Goal: Task Accomplishment & Management: Manage account settings

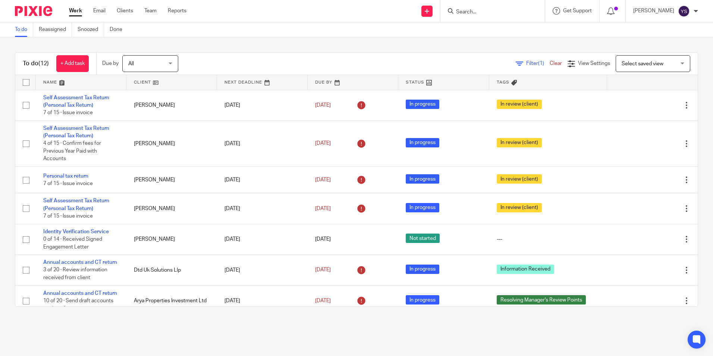
click at [462, 16] on div at bounding box center [492, 11] width 104 height 22
click at [520, 4] on div at bounding box center [492, 11] width 104 height 22
click at [485, 16] on div at bounding box center [492, 11] width 104 height 22
click at [467, 14] on input "Search" at bounding box center [488, 12] width 67 height 7
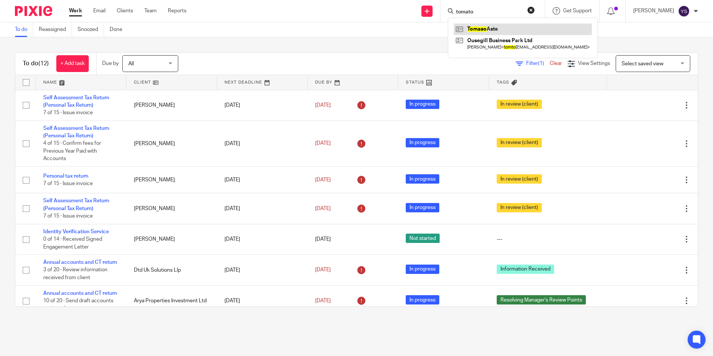
type input "tomato"
click at [471, 25] on link at bounding box center [523, 28] width 138 height 11
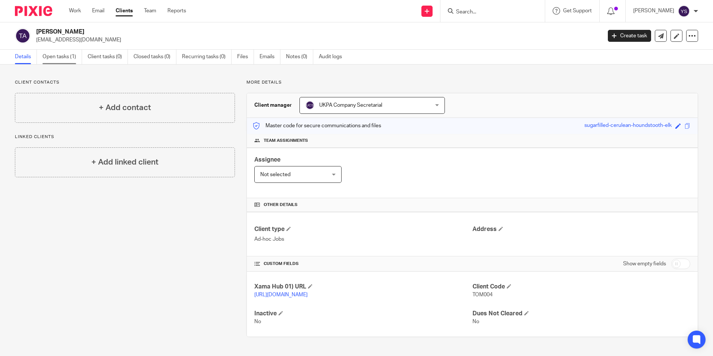
click at [50, 50] on link "Open tasks (1)" at bounding box center [62, 57] width 40 height 15
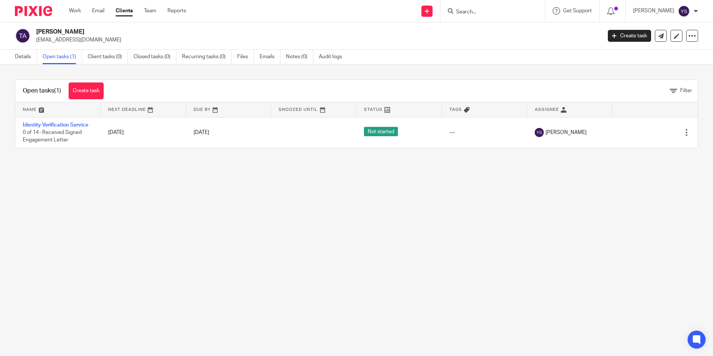
click at [54, 127] on link "Identity Verification Service" at bounding box center [56, 124] width 66 height 5
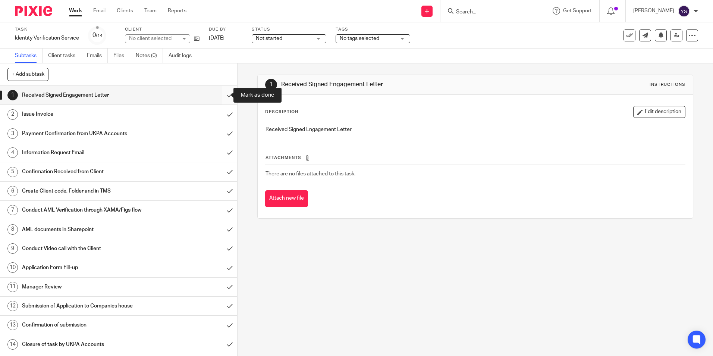
click at [219, 95] on input "submit" at bounding box center [118, 95] width 237 height 19
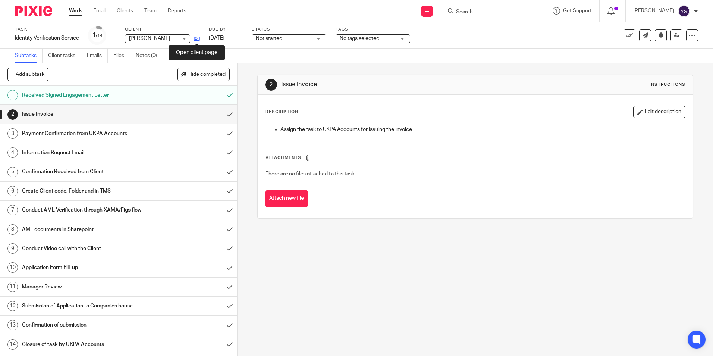
click at [198, 38] on icon at bounding box center [197, 39] width 6 height 6
click at [78, 11] on link "Work" at bounding box center [75, 10] width 13 height 7
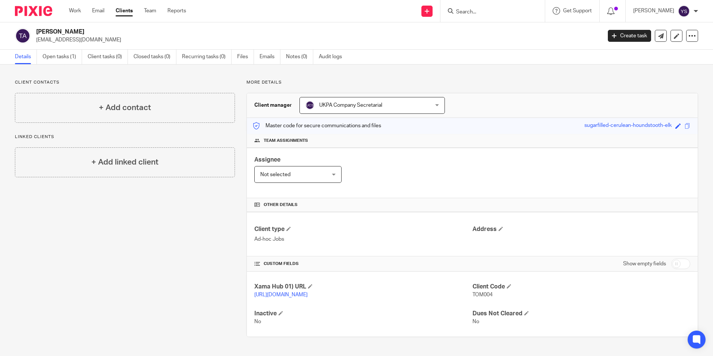
click at [160, 78] on div "Client contacts + Add contact Linked clients + Add linked client More details C…" at bounding box center [356, 207] width 713 height 287
click at [53, 52] on link "Open tasks (1)" at bounding box center [62, 57] width 40 height 15
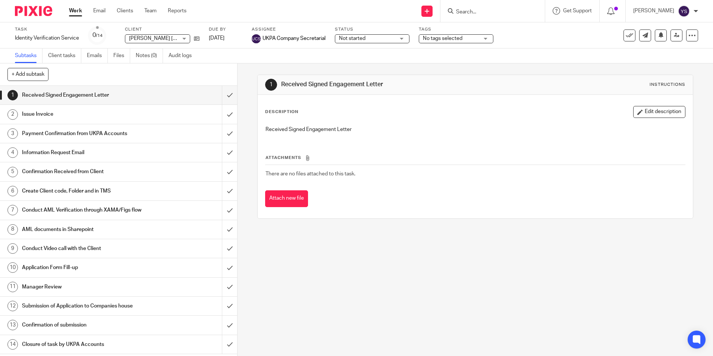
click at [72, 10] on link "Work" at bounding box center [75, 10] width 13 height 7
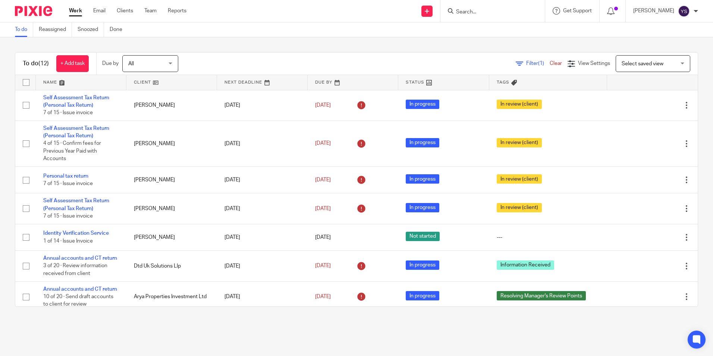
click at [501, 13] on input "Search" at bounding box center [488, 12] width 67 height 7
type input "tomaso"
click button "submit" at bounding box center [0, 0] width 0 height 0
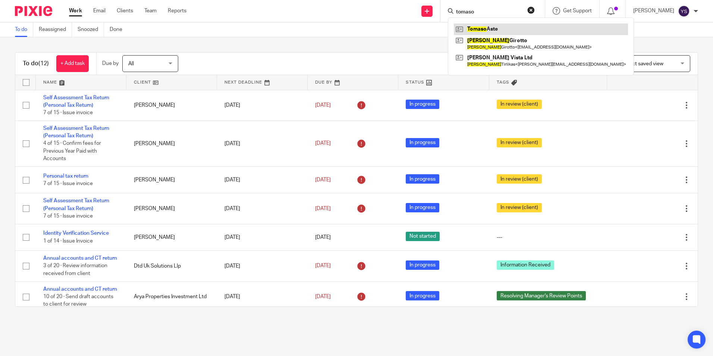
click at [499, 30] on link at bounding box center [541, 28] width 174 height 11
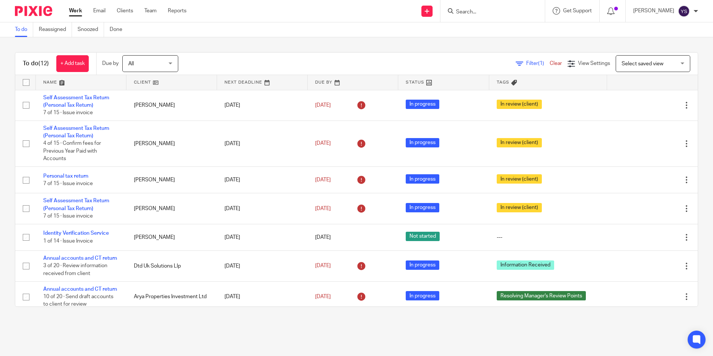
click at [465, 12] on input "Search" at bounding box center [488, 12] width 67 height 7
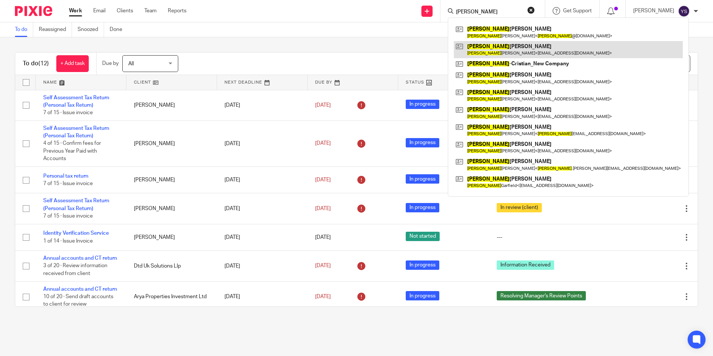
type input "aNDREW"
click at [535, 48] on link at bounding box center [568, 49] width 229 height 17
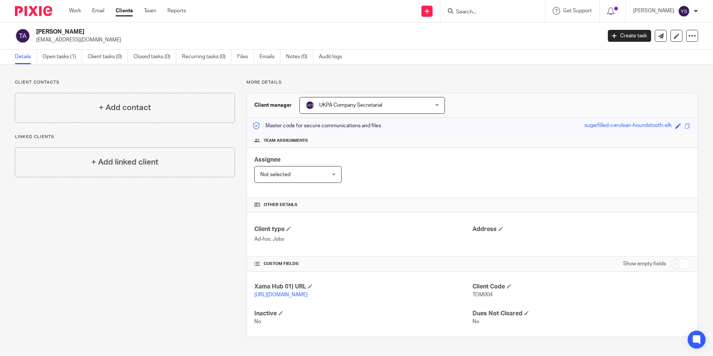
drag, startPoint x: 65, startPoint y: 38, endPoint x: 72, endPoint y: 40, distance: 6.5
click at [65, 38] on p "[EMAIL_ADDRESS][DOMAIN_NAME]" at bounding box center [316, 39] width 560 height 7
drag, startPoint x: 35, startPoint y: 39, endPoint x: 95, endPoint y: 41, distance: 59.3
click at [95, 41] on div "[PERSON_NAME] [EMAIL_ADDRESS][DOMAIN_NAME]" at bounding box center [305, 36] width 581 height 16
copy p "[EMAIL_ADDRESS][DOMAIN_NAME]"
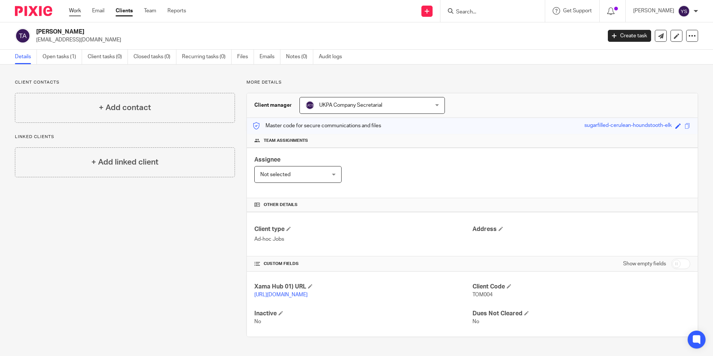
click at [70, 12] on link "Work" at bounding box center [75, 10] width 12 height 7
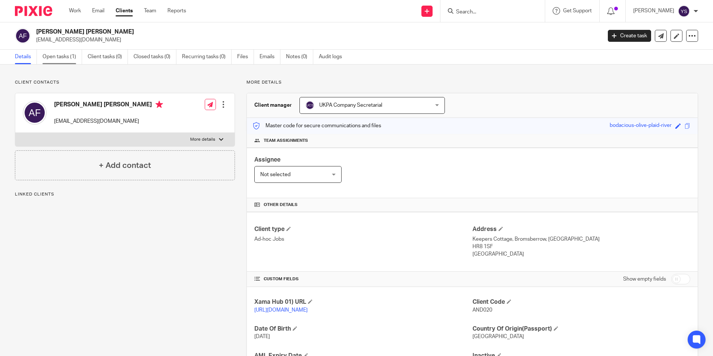
click at [57, 55] on link "Open tasks (1)" at bounding box center [62, 57] width 40 height 15
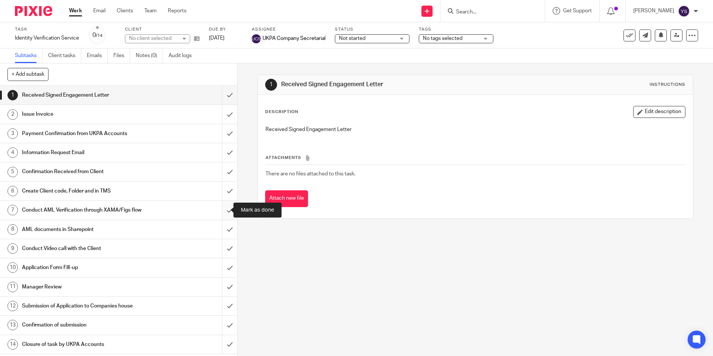
click at [219, 210] on input "submit" at bounding box center [118, 209] width 237 height 19
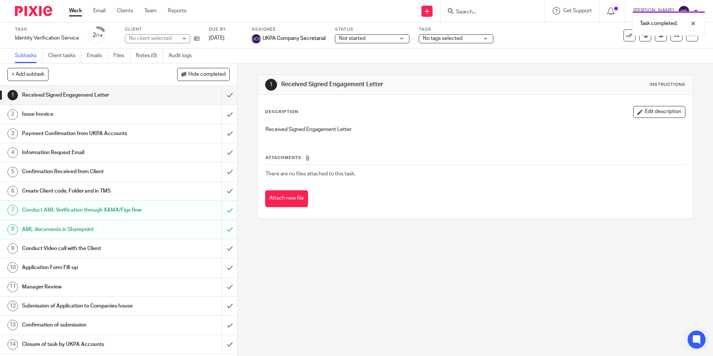
click at [496, 6] on div at bounding box center [492, 11] width 104 height 22
click at [466, 9] on div "Task completed." at bounding box center [530, 21] width 349 height 28
click at [459, 13] on div "Task completed." at bounding box center [530, 21] width 349 height 28
click at [467, 13] on input "Search" at bounding box center [488, 12] width 67 height 7
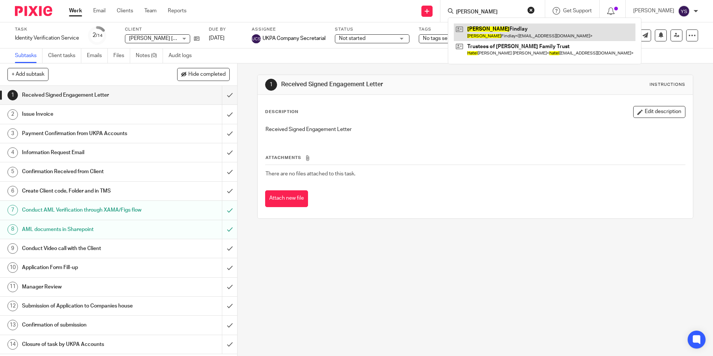
type input "HAZEL"
click at [480, 32] on link at bounding box center [544, 31] width 181 height 17
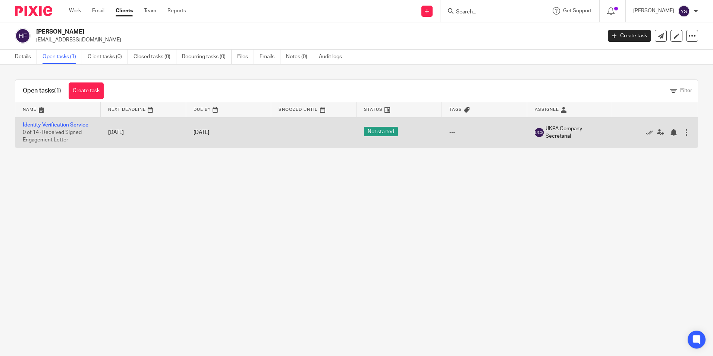
click at [69, 121] on td "Identity Verification Service 0 of 14 · Received Signed Engagement Letter" at bounding box center [57, 132] width 85 height 31
click at [69, 123] on link "Identity Verification Service" at bounding box center [56, 124] width 66 height 5
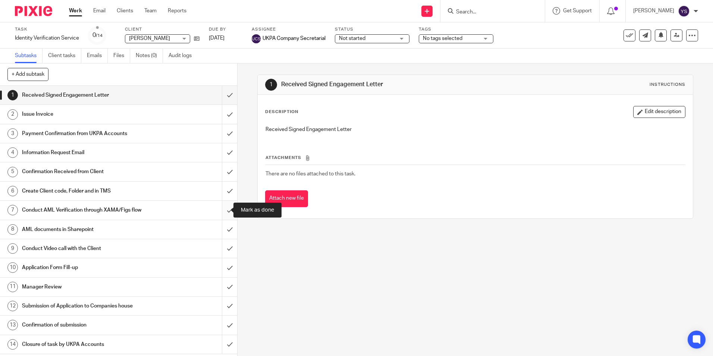
click at [220, 210] on input "submit" at bounding box center [118, 209] width 237 height 19
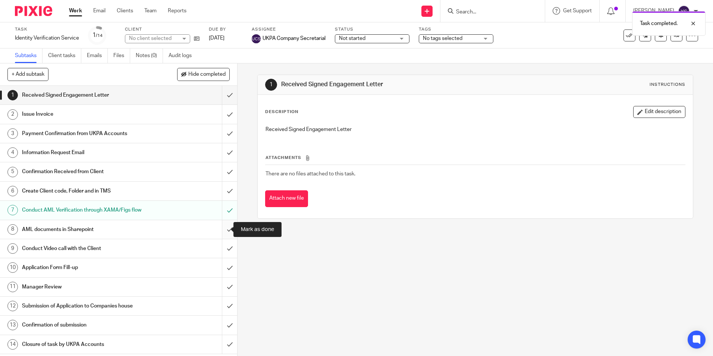
click at [221, 230] on input "submit" at bounding box center [118, 229] width 237 height 19
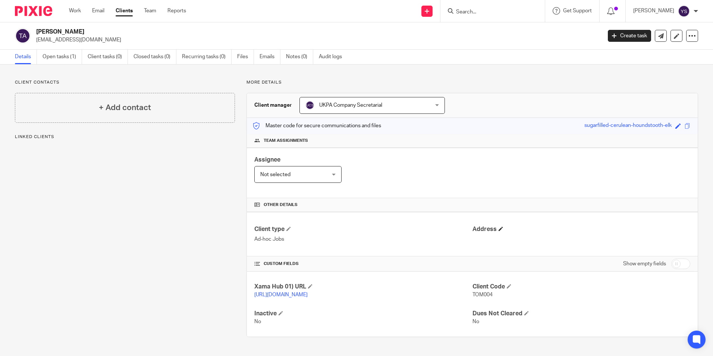
scroll to position [3, 0]
click at [494, 225] on h4 "Address" at bounding box center [581, 229] width 218 height 8
click at [498, 226] on span at bounding box center [500, 228] width 4 height 4
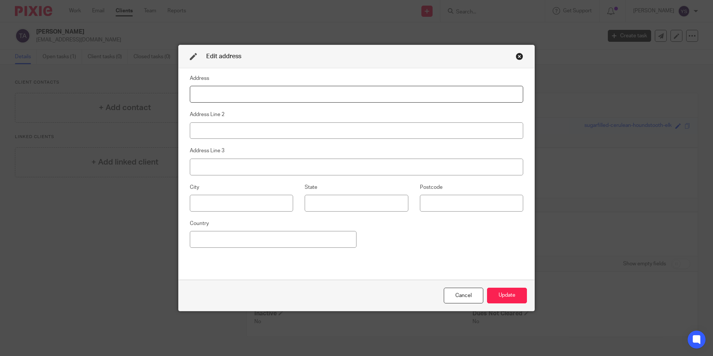
click at [226, 97] on input at bounding box center [356, 94] width 333 height 17
type input "61 Willow Vale"
type input "L"
type input "London"
type input "W12 0PA"
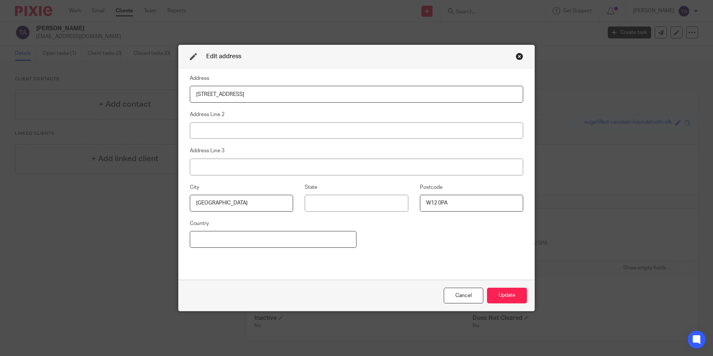
click at [202, 239] on input at bounding box center [273, 239] width 167 height 17
type input "u"
type input "United Kingdom"
drag, startPoint x: 438, startPoint y: 240, endPoint x: 421, endPoint y: 239, distance: 17.2
click at [438, 240] on div "Address 61 Willow Vale Address Line 2 Address Line 3 City London State Postcode…" at bounding box center [356, 174] width 333 height 200
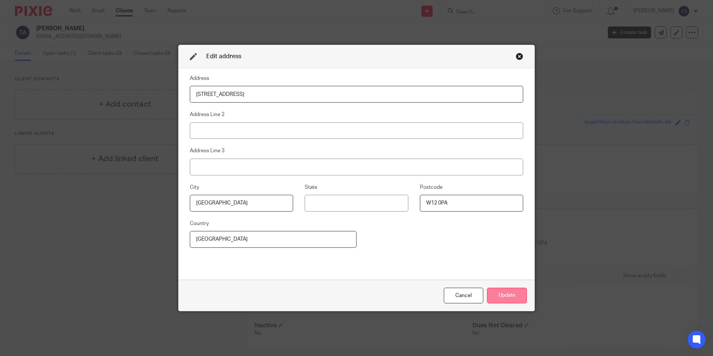
click at [515, 293] on button "Update" at bounding box center [507, 295] width 40 height 16
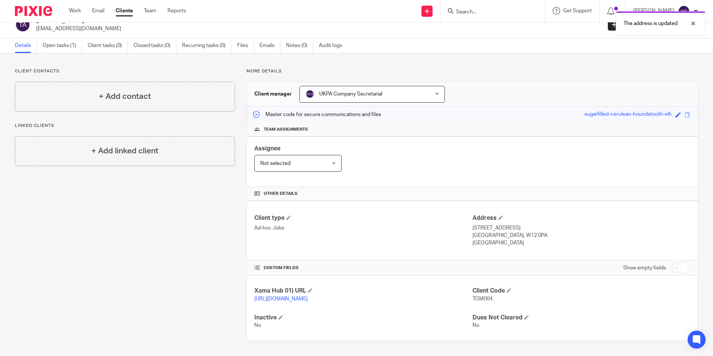
scroll to position [0, 0]
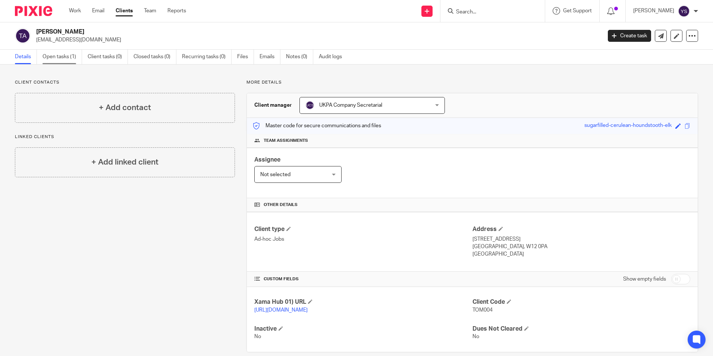
click at [72, 56] on link "Open tasks (1)" at bounding box center [62, 57] width 40 height 15
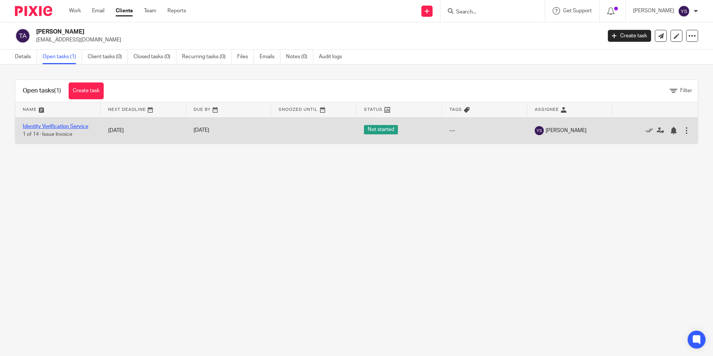
click at [67, 127] on link "Identity Verification Service" at bounding box center [56, 126] width 66 height 5
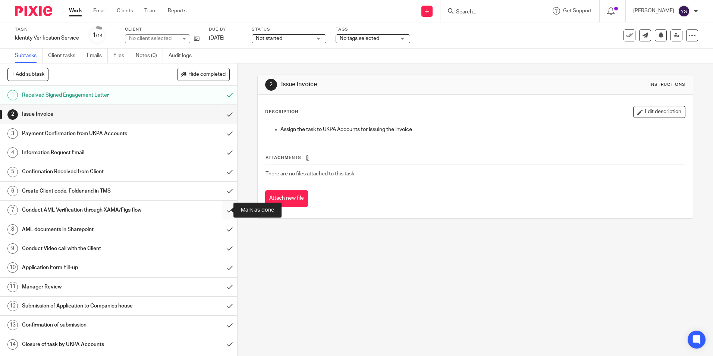
click at [221, 208] on input "submit" at bounding box center [118, 209] width 237 height 19
click at [223, 230] on input "submit" at bounding box center [118, 229] width 237 height 19
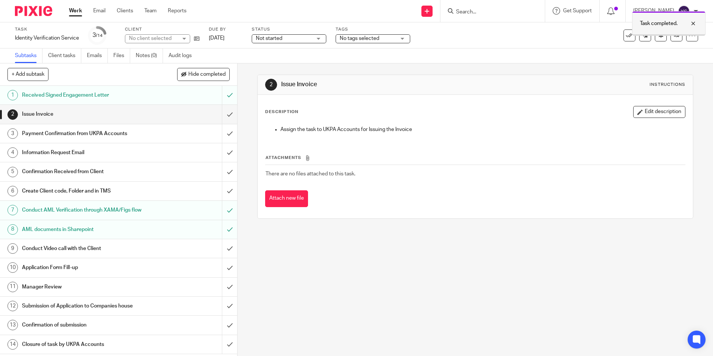
click at [693, 24] on div at bounding box center [687, 23] width 20 height 9
click at [673, 37] on icon at bounding box center [676, 35] width 6 height 6
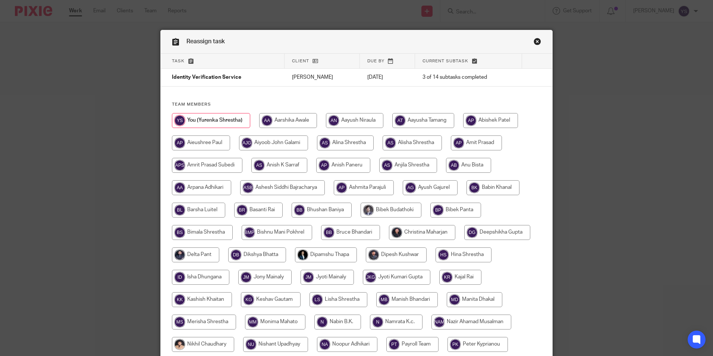
scroll to position [221, 0]
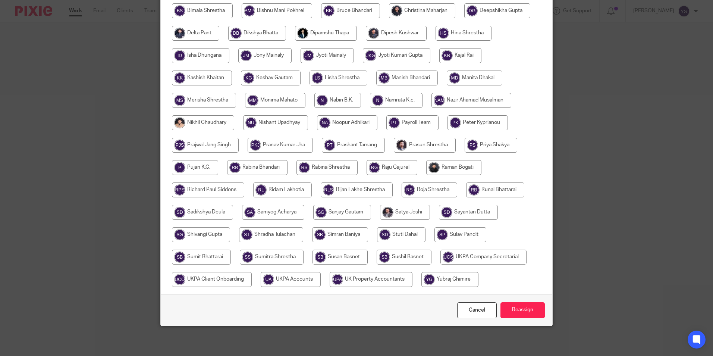
click at [476, 254] on input "radio" at bounding box center [483, 256] width 86 height 15
radio input "true"
click at [537, 309] on input "Reassign" at bounding box center [522, 310] width 44 height 16
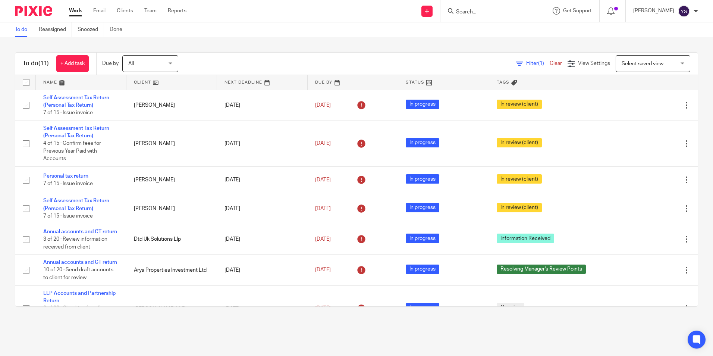
click at [503, 8] on form at bounding box center [494, 10] width 79 height 9
click at [461, 19] on div at bounding box center [492, 11] width 104 height 22
click at [464, 16] on form at bounding box center [494, 10] width 79 height 9
click at [467, 14] on input "Search" at bounding box center [488, 12] width 67 height 7
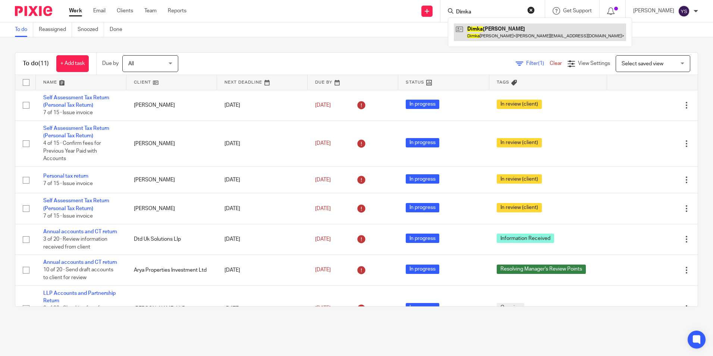
type input "Dimka"
click at [487, 40] on link at bounding box center [540, 31] width 172 height 17
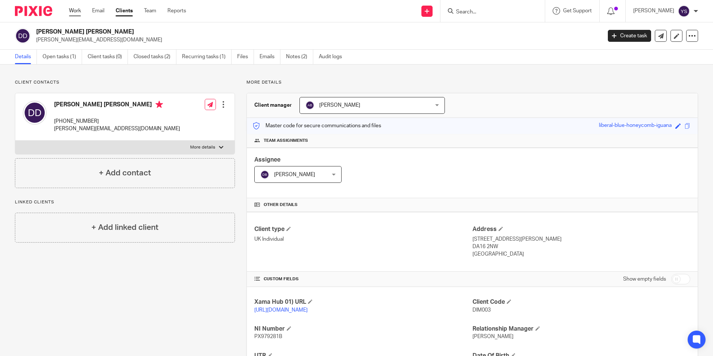
click at [73, 12] on link "Work" at bounding box center [75, 10] width 12 height 7
